Goal: Transaction & Acquisition: Purchase product/service

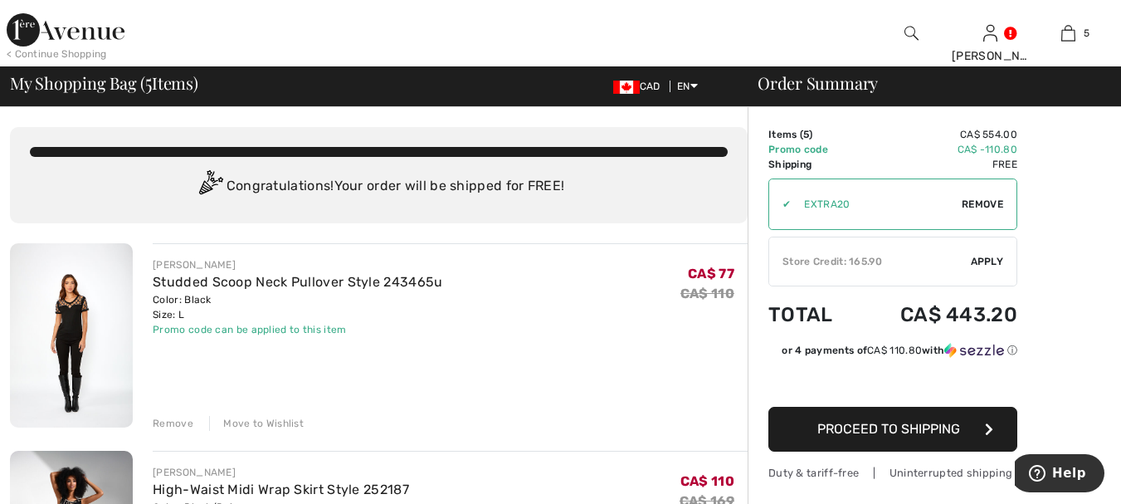
click at [84, 323] on img at bounding box center [71, 335] width 123 height 184
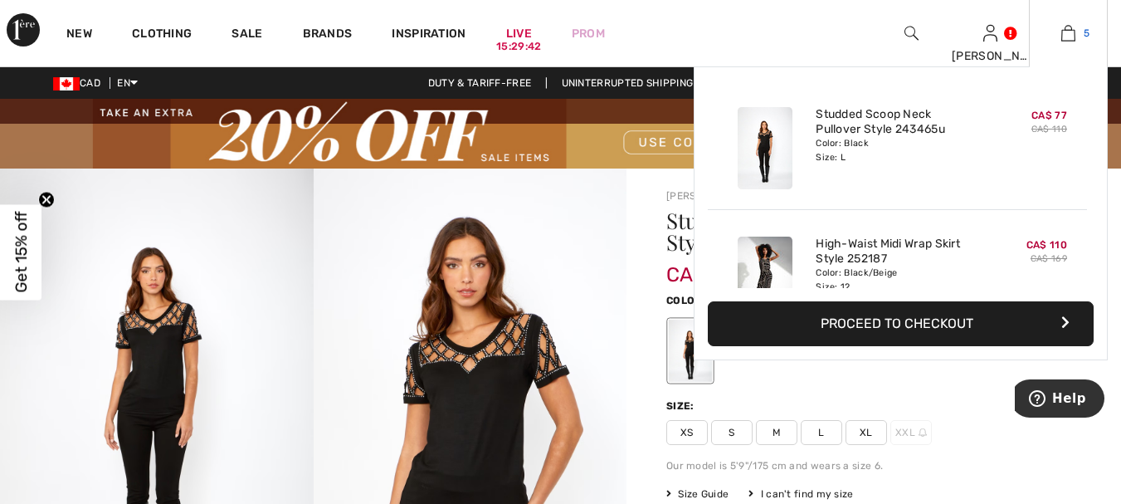
click at [1067, 31] on img at bounding box center [1069, 33] width 14 height 20
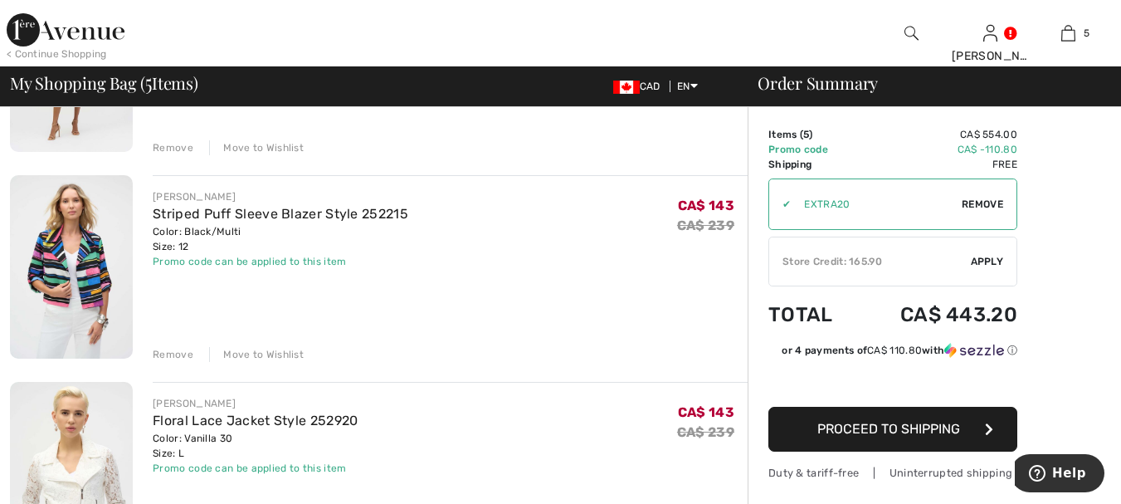
scroll to position [664, 0]
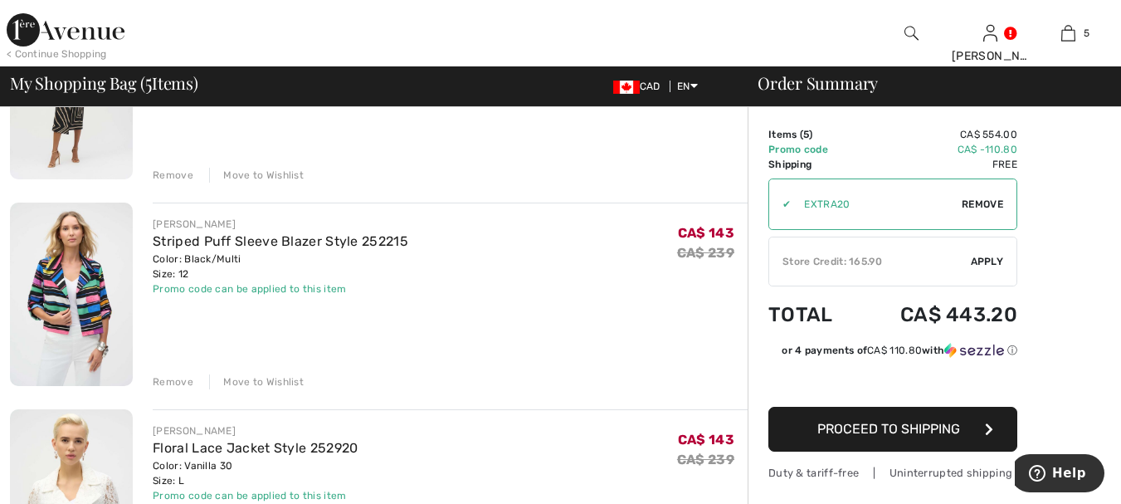
click at [164, 379] on div "Remove" at bounding box center [173, 381] width 41 height 15
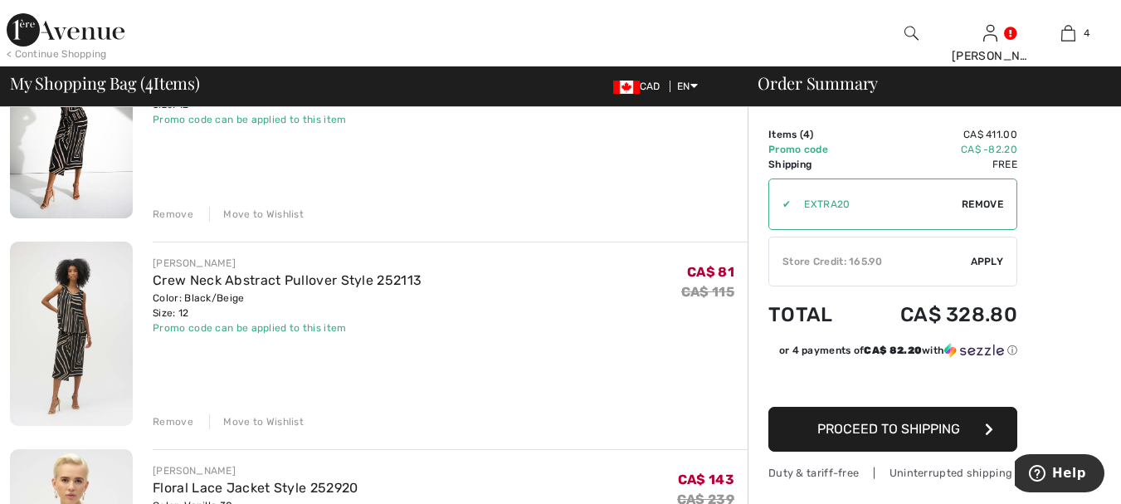
scroll to position [415, 0]
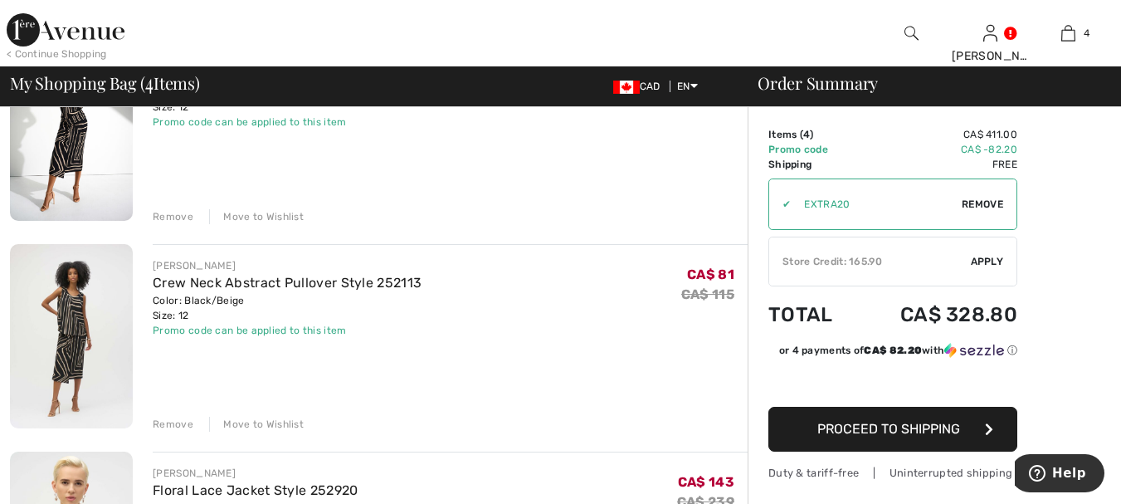
click at [186, 423] on div "Remove" at bounding box center [173, 424] width 41 height 15
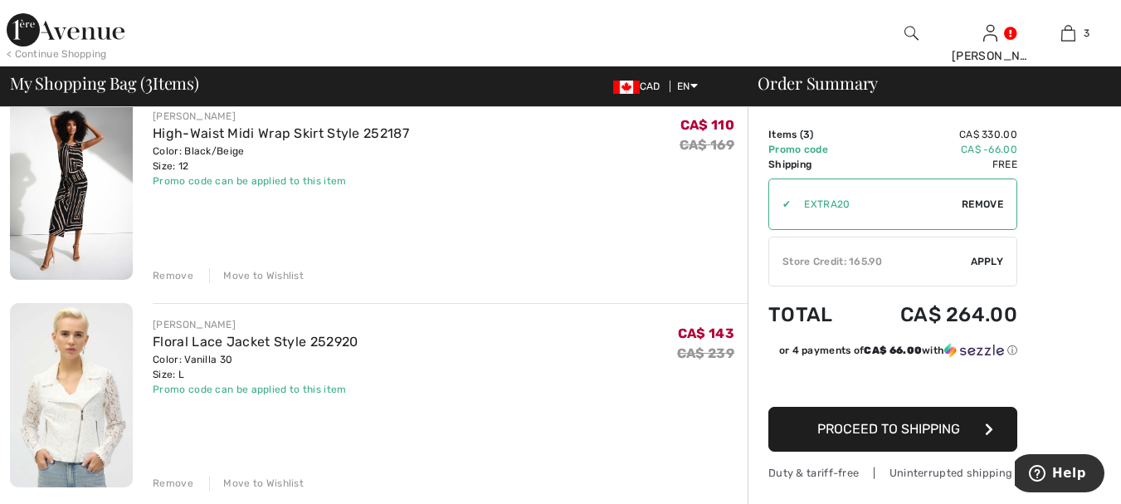
scroll to position [249, 0]
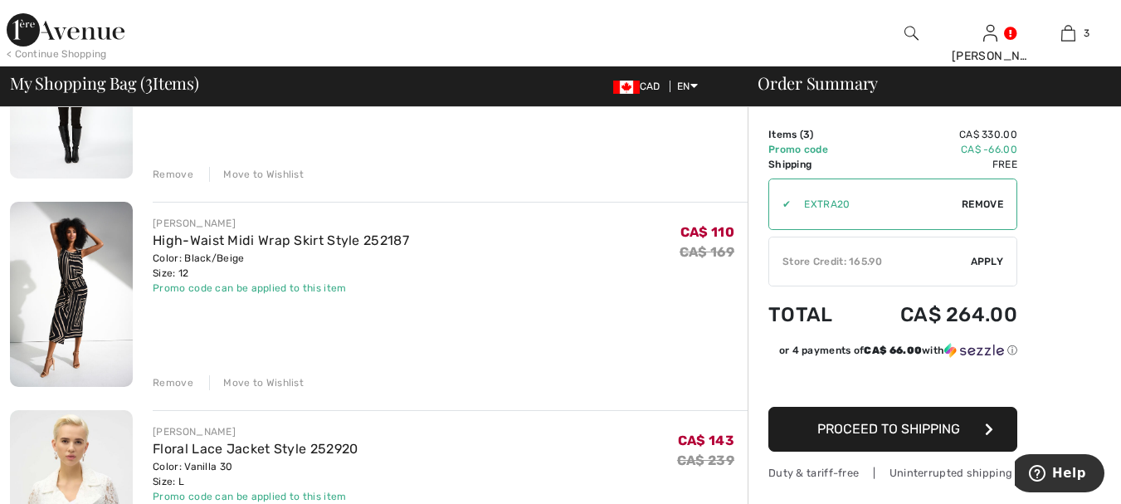
click at [173, 383] on div "Remove" at bounding box center [173, 382] width 41 height 15
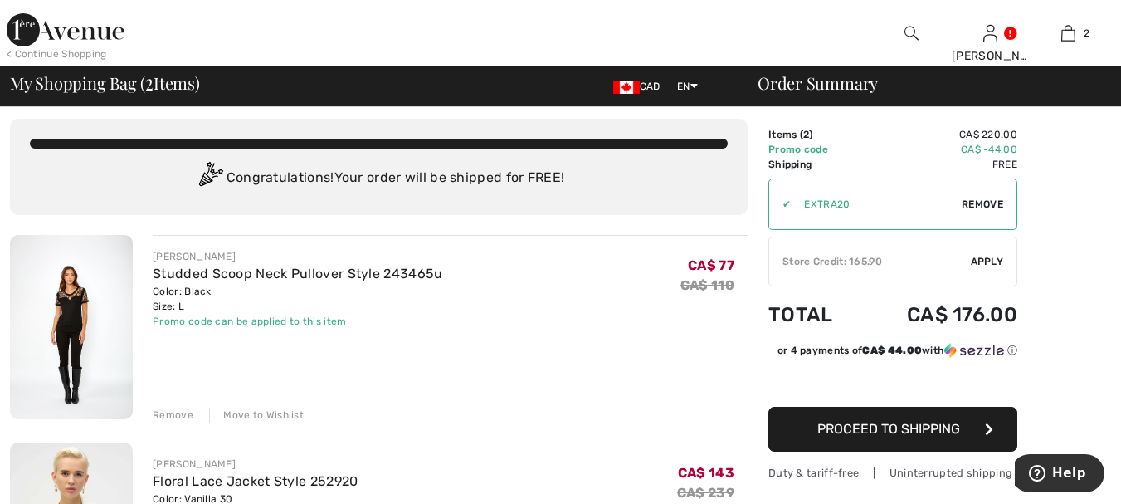
scroll to position [0, 0]
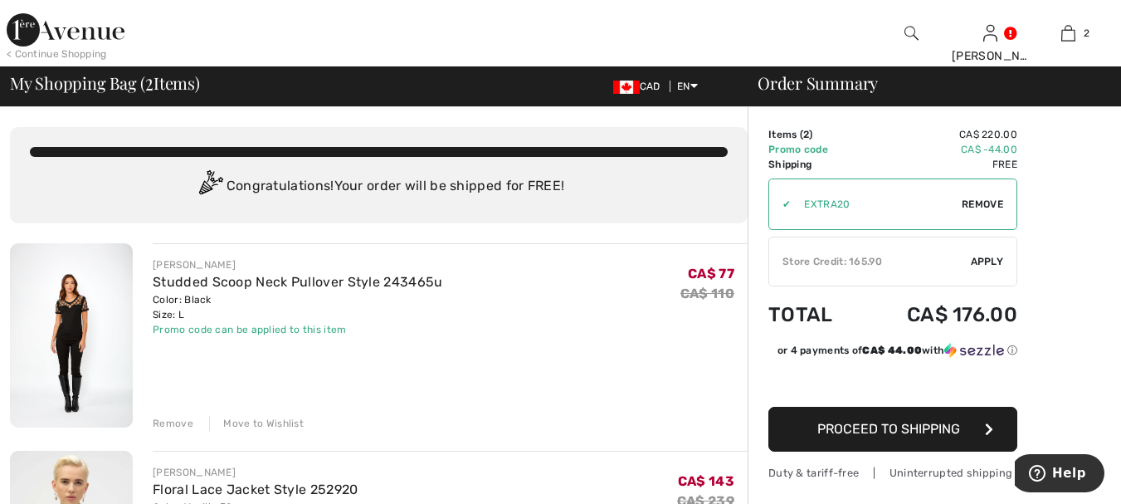
click at [984, 259] on span "Apply" at bounding box center [987, 261] width 33 height 15
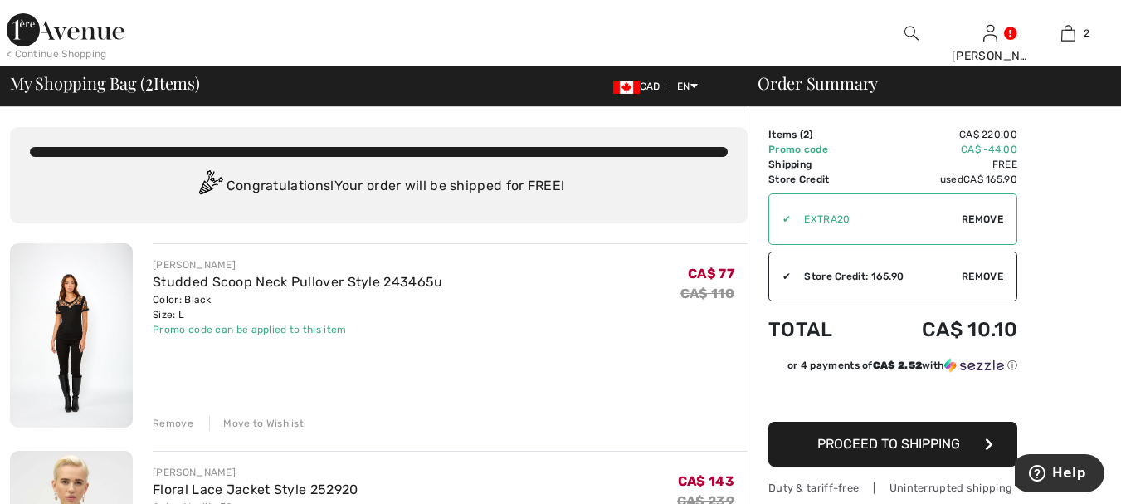
click at [914, 440] on span "Proceed to Shipping" at bounding box center [889, 444] width 143 height 16
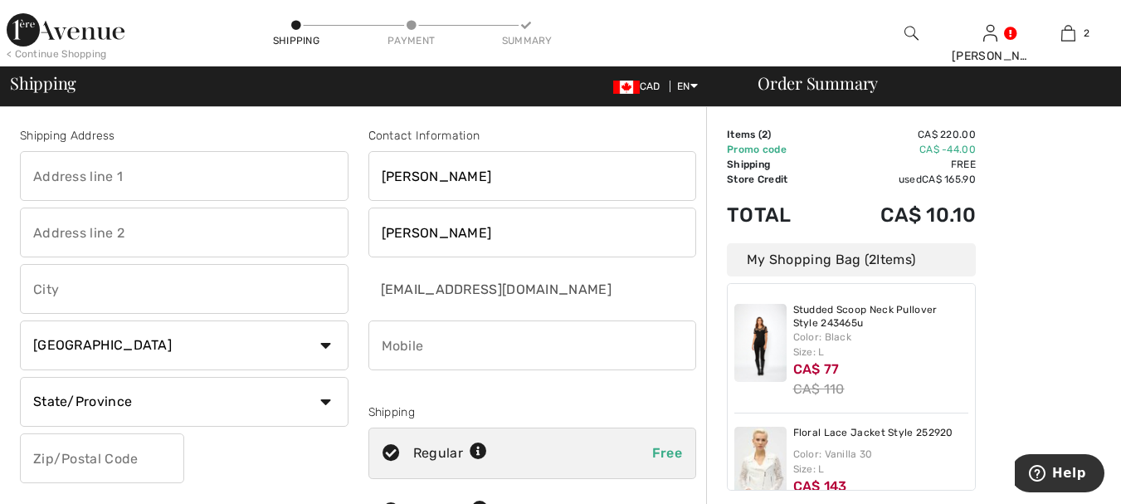
click at [274, 188] on input "text" at bounding box center [184, 176] width 329 height 50
type input "1005 [PERSON_NAME] Dr"
type input "SHERWOOD PARK"
select select "AB"
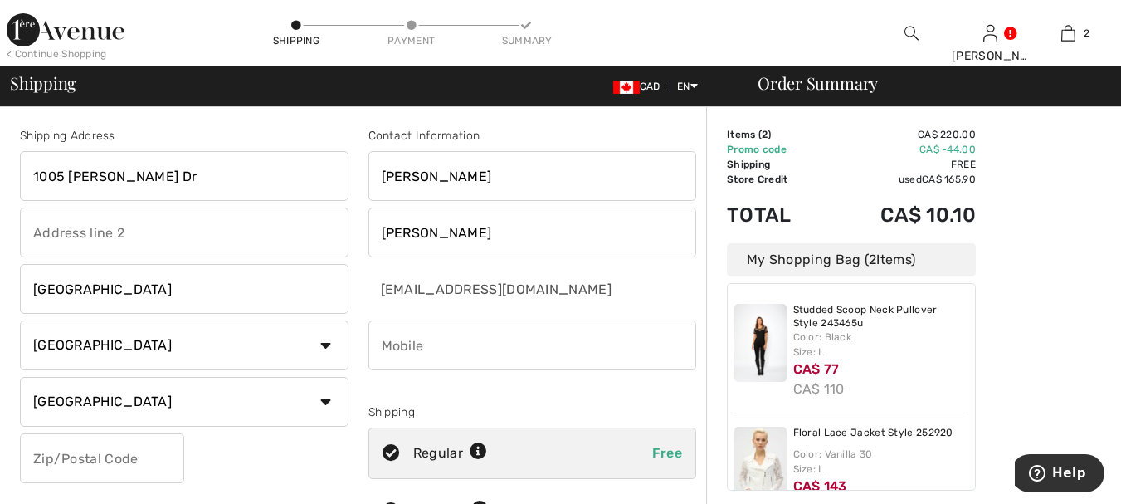
type input "T8A 1E5"
type input "7804649920"
type input "T8A1E5"
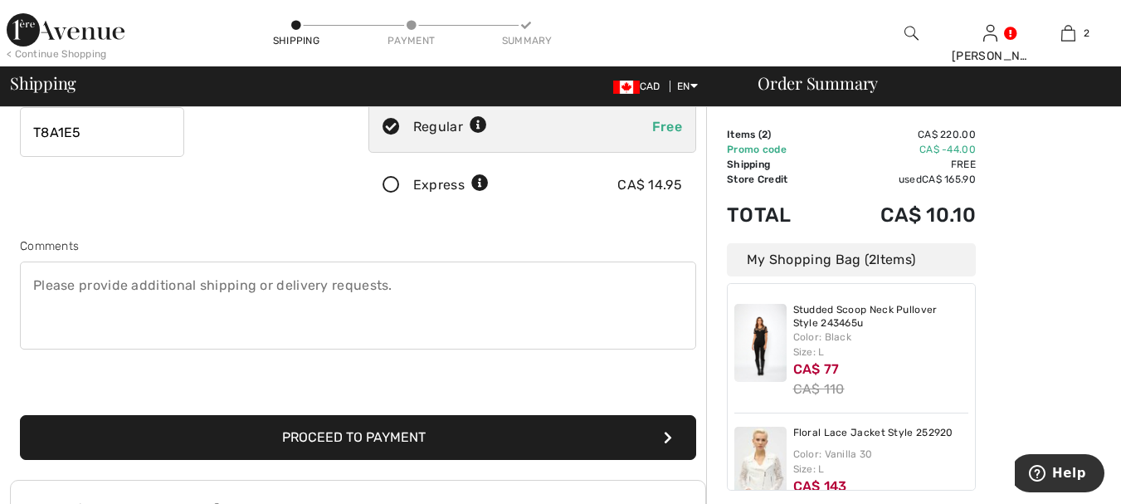
scroll to position [332, 0]
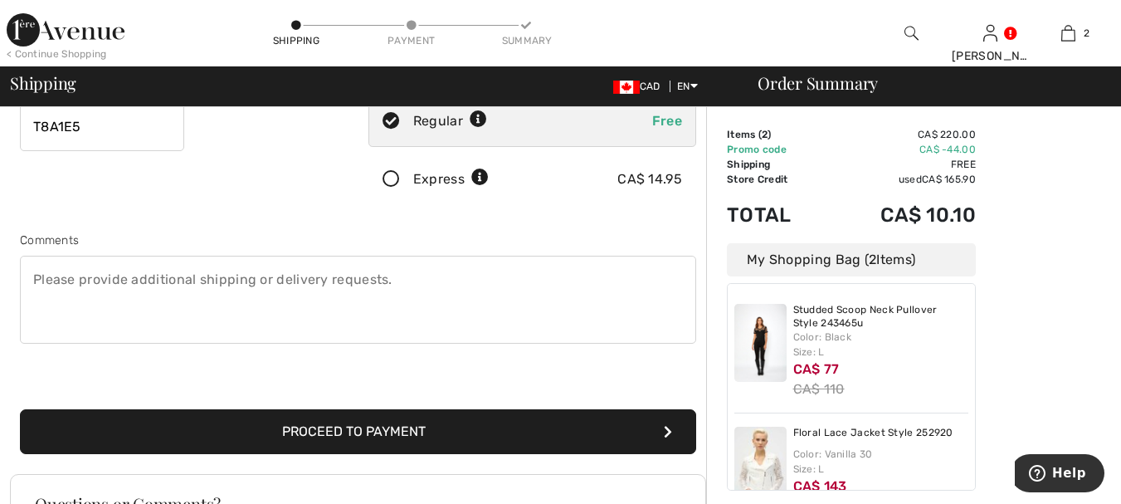
click at [573, 435] on button "Proceed to Payment" at bounding box center [358, 431] width 676 height 45
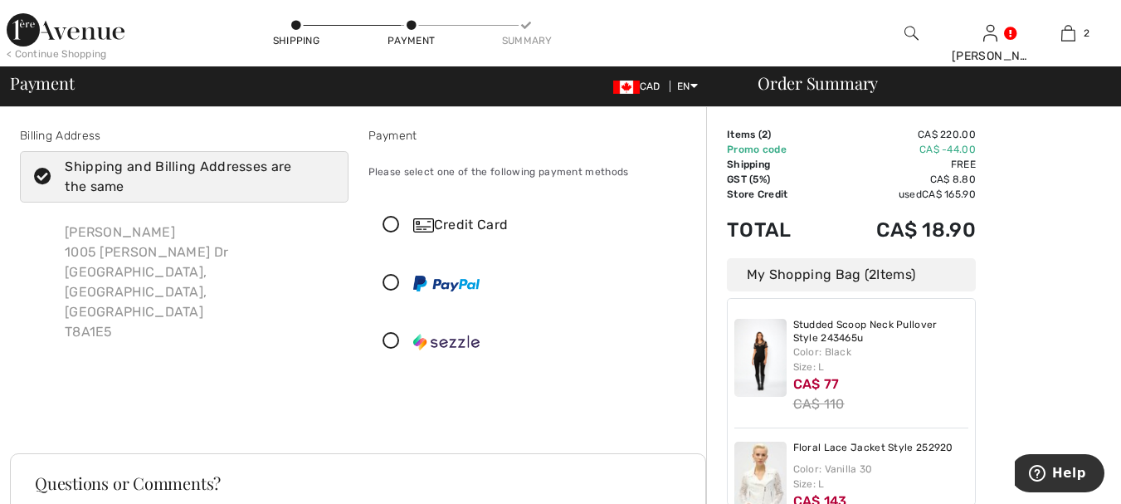
click at [386, 226] on icon at bounding box center [391, 225] width 44 height 17
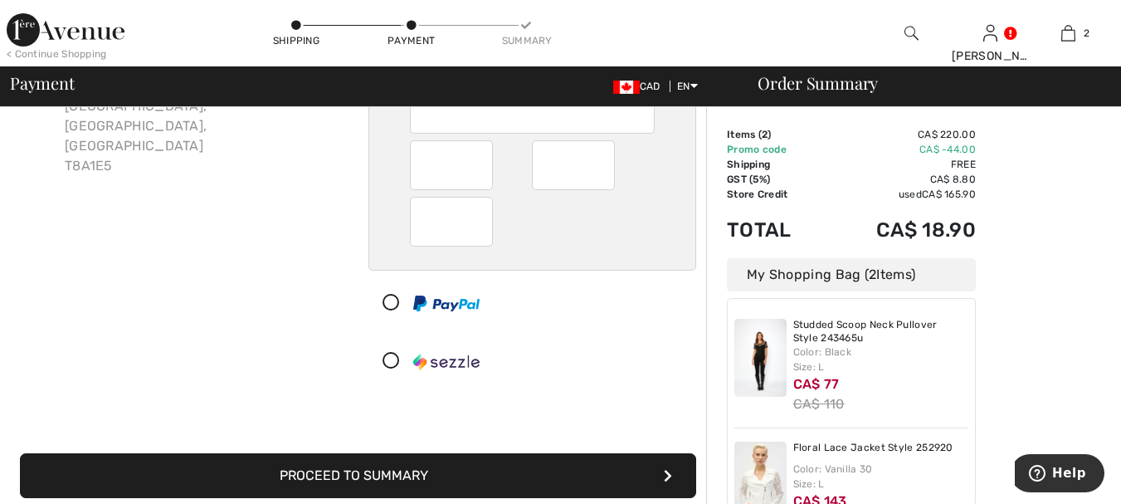
scroll to position [249, 0]
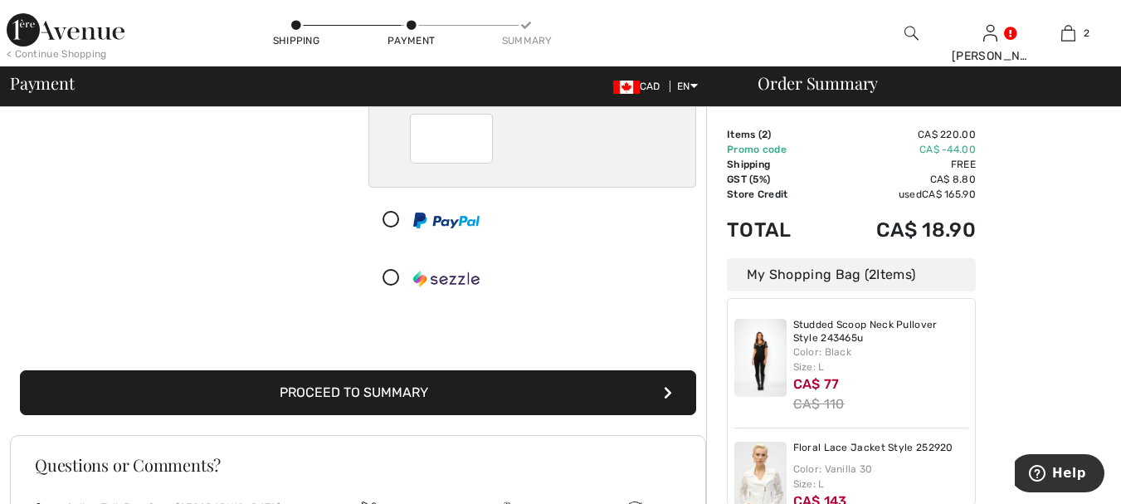
click at [547, 379] on button "Proceed to Summary" at bounding box center [358, 392] width 676 height 45
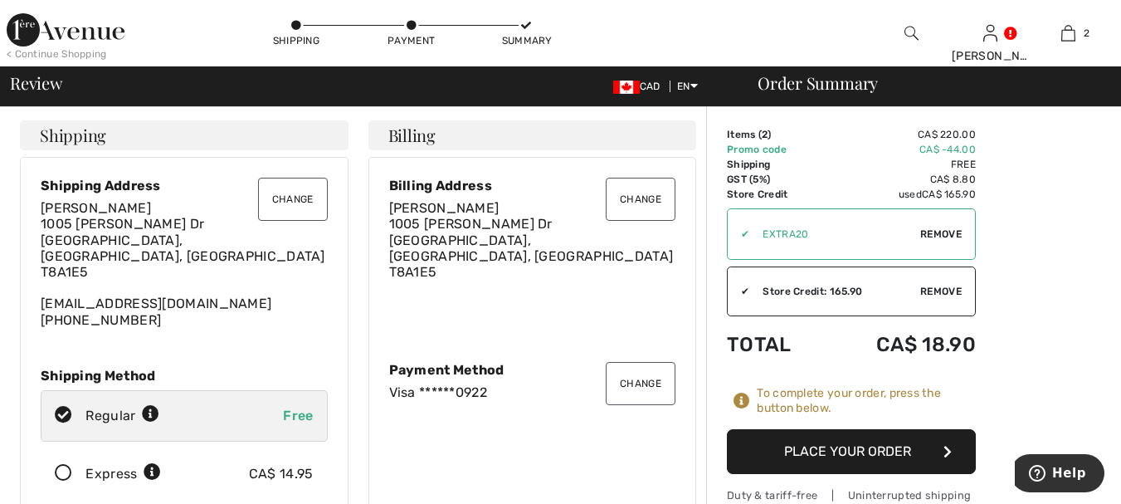
click at [834, 442] on button "Place Your Order" at bounding box center [851, 451] width 249 height 45
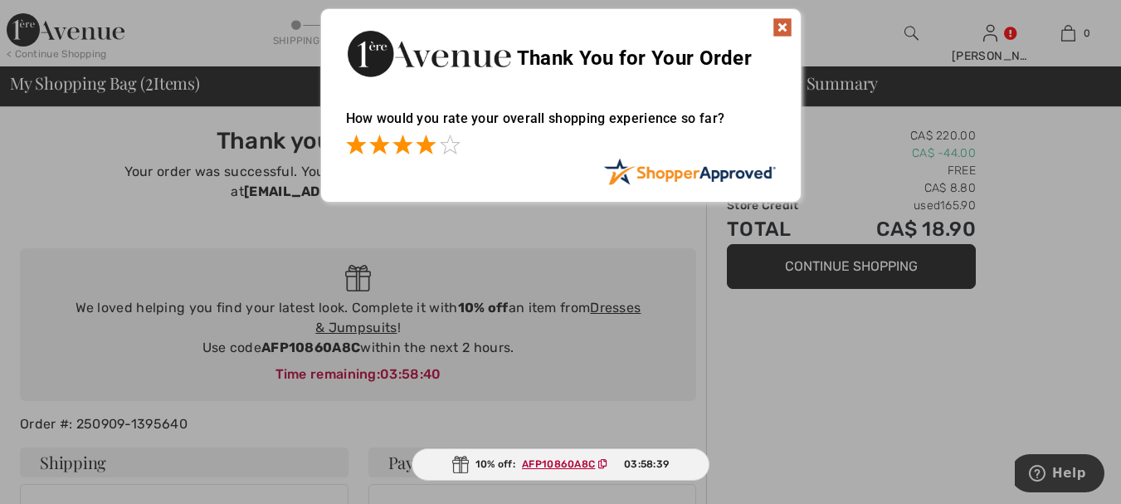
click at [432, 149] on span at bounding box center [426, 144] width 20 height 20
